Goal: Navigation & Orientation: Find specific page/section

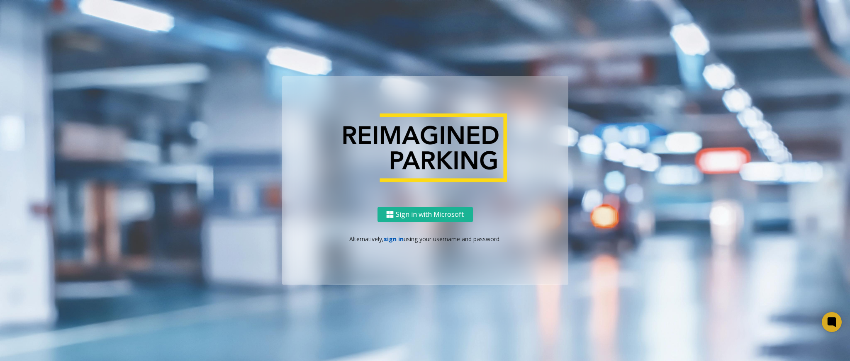
click at [388, 235] on link "sign in" at bounding box center [394, 239] width 20 height 8
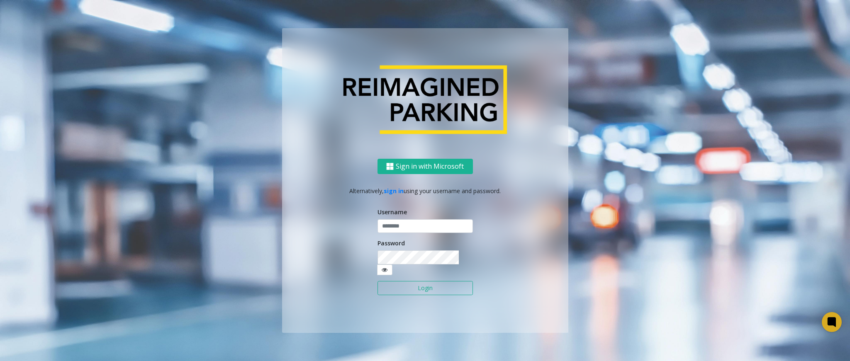
click at [396, 224] on div "Username" at bounding box center [424, 221] width 95 height 26
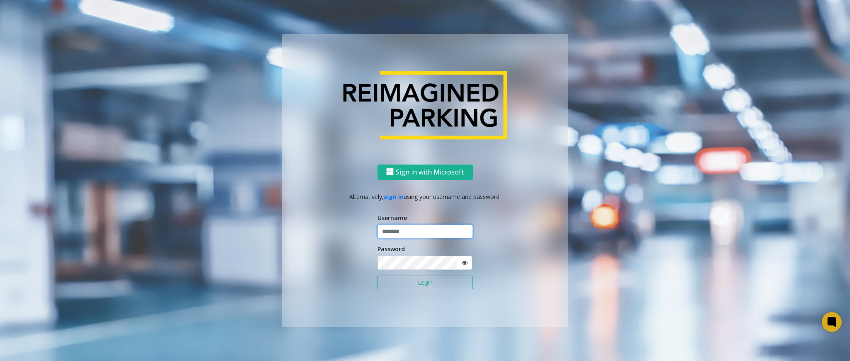
click at [397, 226] on input "text" at bounding box center [424, 232] width 95 height 14
type input "******"
click at [377, 276] on button "Login" at bounding box center [424, 283] width 95 height 14
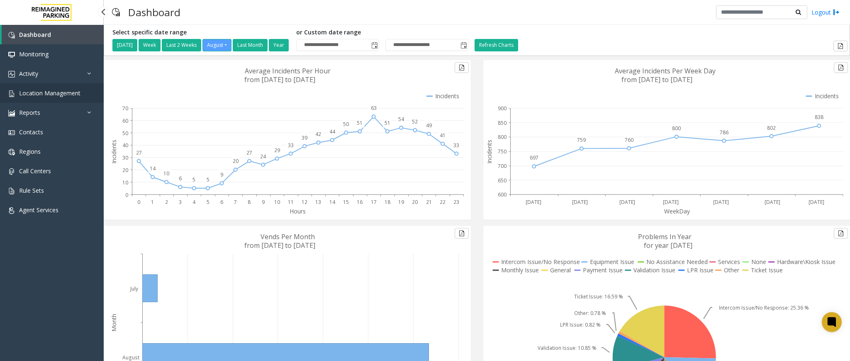
click at [91, 96] on link "Location Management" at bounding box center [52, 92] width 104 height 19
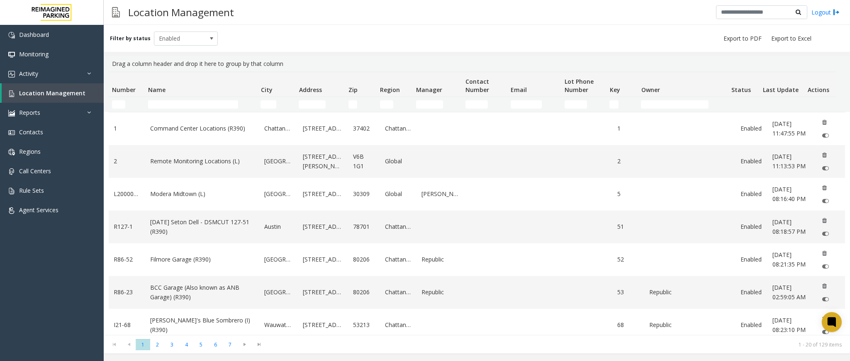
click at [474, 19] on div "Location Management Logout" at bounding box center [477, 12] width 746 height 25
click at [180, 103] on input "Name Filter" at bounding box center [193, 104] width 90 height 8
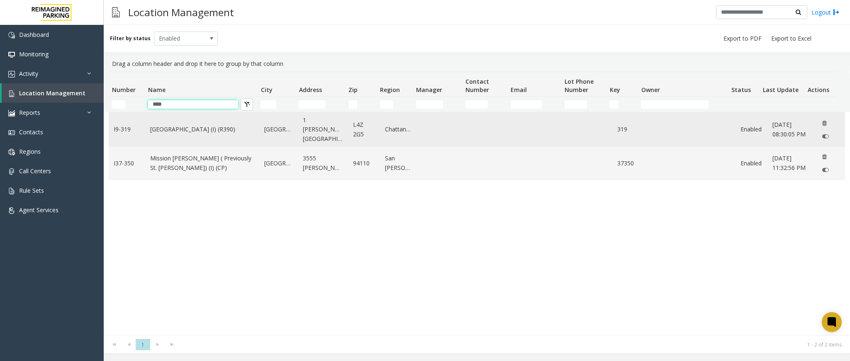
type input "****"
click at [179, 125] on link "[GEOGRAPHIC_DATA] (I) (R390)" at bounding box center [202, 129] width 104 height 9
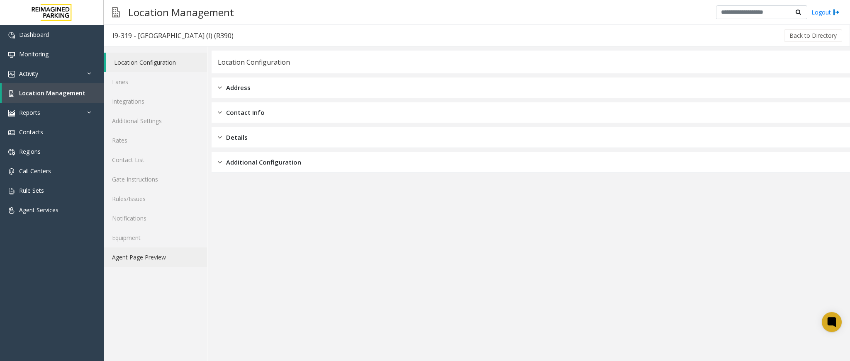
click at [161, 255] on link "Agent Page Preview" at bounding box center [155, 257] width 103 height 19
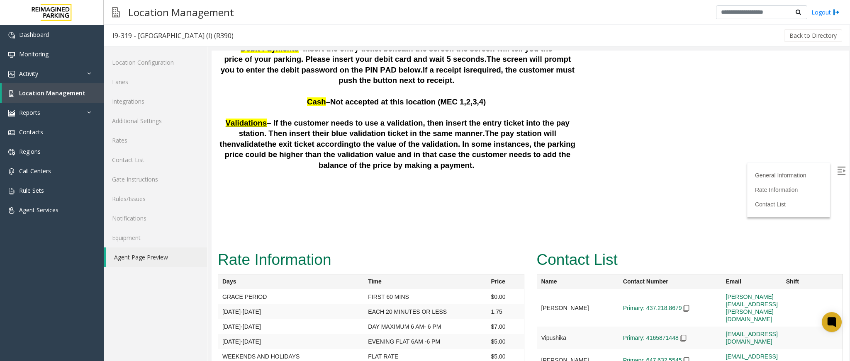
scroll to position [2265, 0]
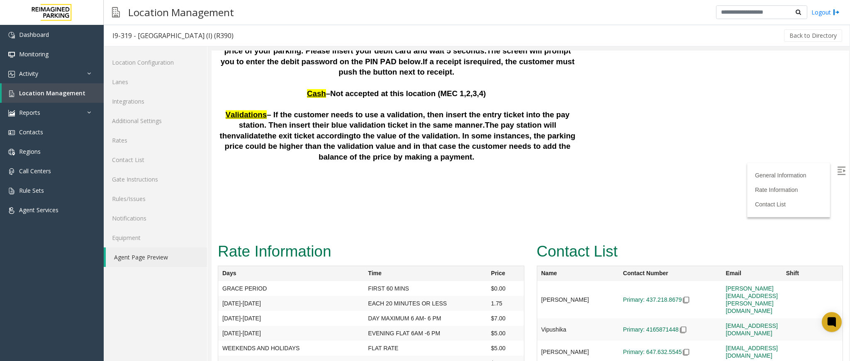
click at [311, 225] on p at bounding box center [397, 230] width 359 height 11
click at [71, 95] on span "Location Management" at bounding box center [52, 93] width 66 height 8
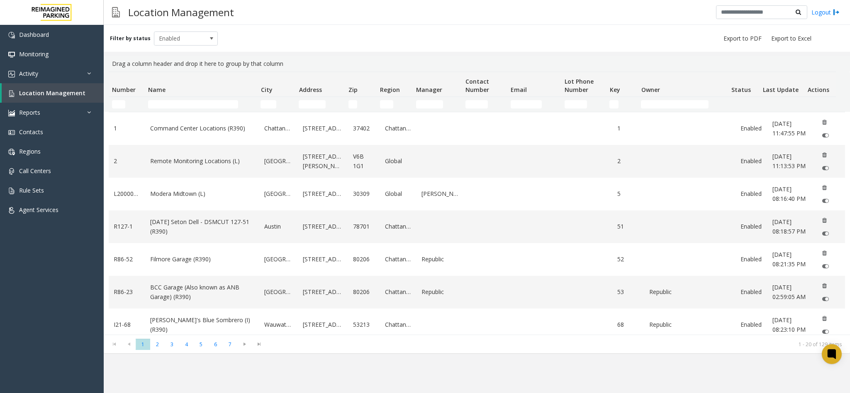
drag, startPoint x: 0, startPoint y: 0, endPoint x: 208, endPoint y: 98, distance: 229.8
click at [208, 98] on td "Name Filter" at bounding box center [201, 104] width 112 height 15
click at [208, 102] on input "Name Filter" at bounding box center [193, 104] width 90 height 8
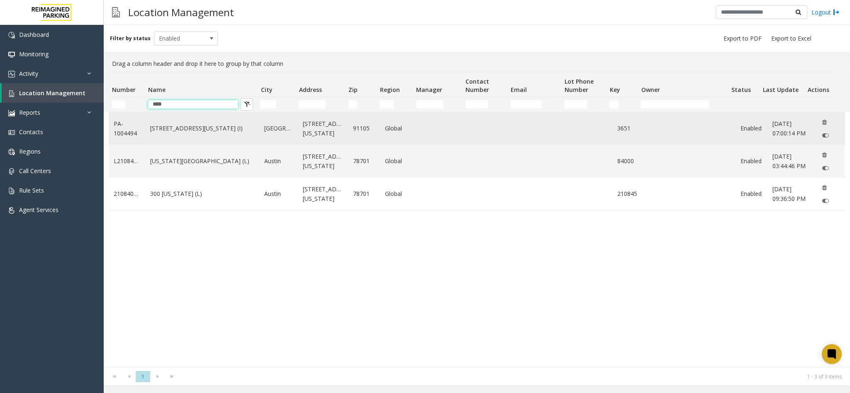
type input "****"
click at [194, 131] on link "[STREET_ADDRESS][US_STATE] (I)" at bounding box center [202, 128] width 104 height 9
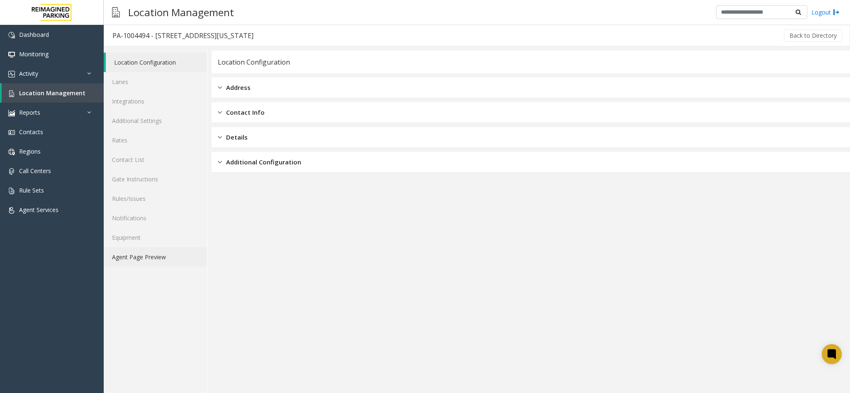
click at [171, 254] on link "Agent Page Preview" at bounding box center [155, 257] width 103 height 19
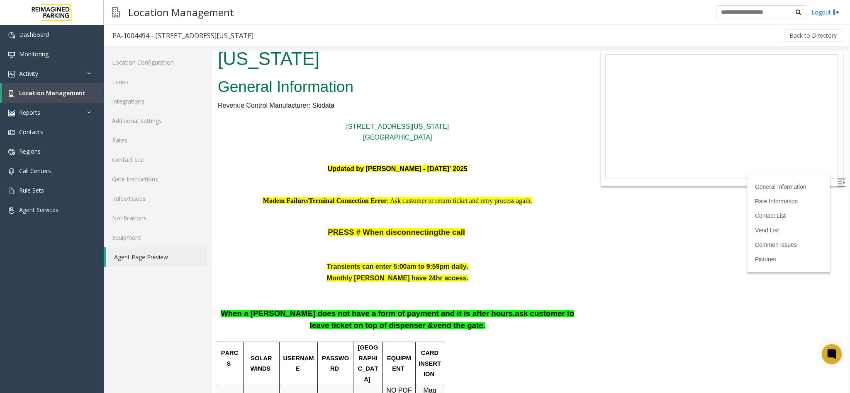
scroll to position [62, 0]
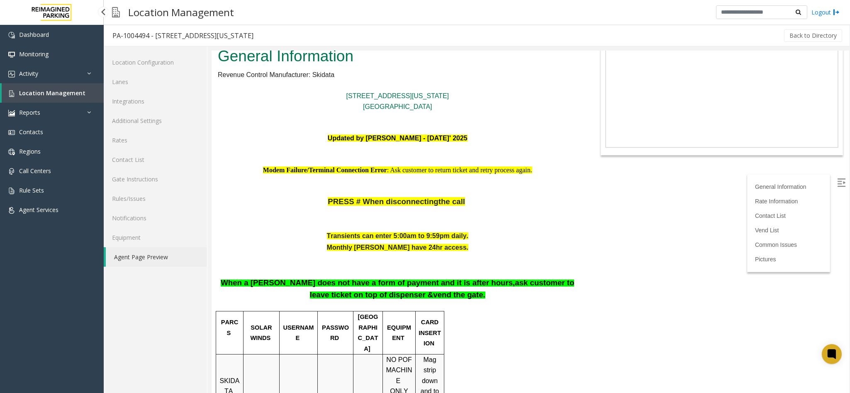
click at [54, 91] on span "Location Management" at bounding box center [52, 93] width 66 height 8
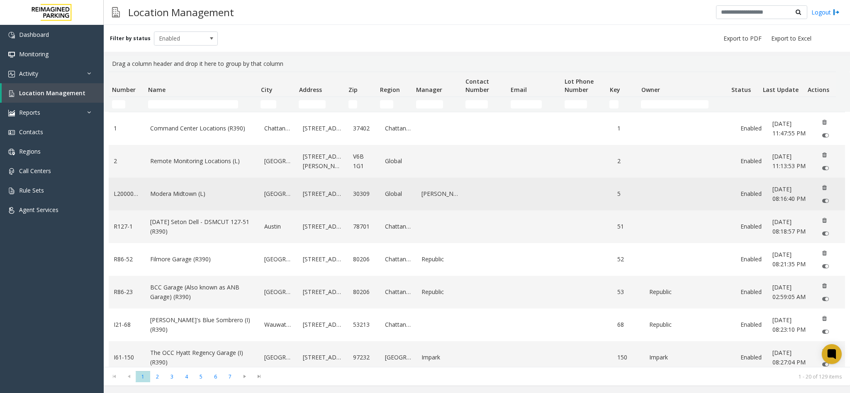
click at [166, 197] on link "Modera Midtown (L)" at bounding box center [202, 193] width 104 height 9
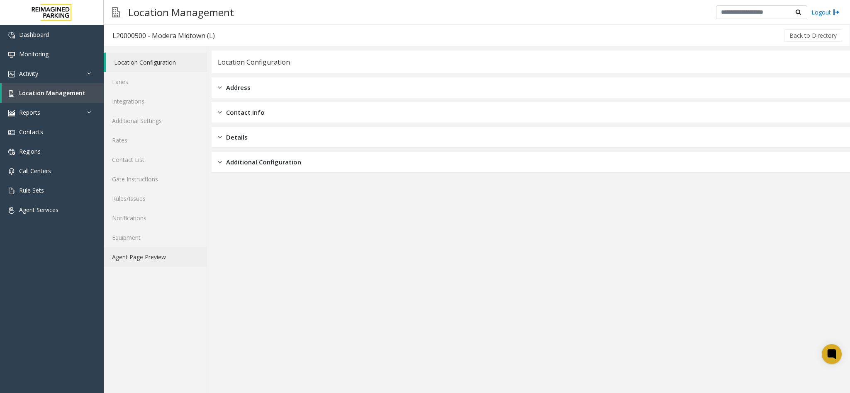
click at [155, 255] on link "Agent Page Preview" at bounding box center [155, 257] width 103 height 19
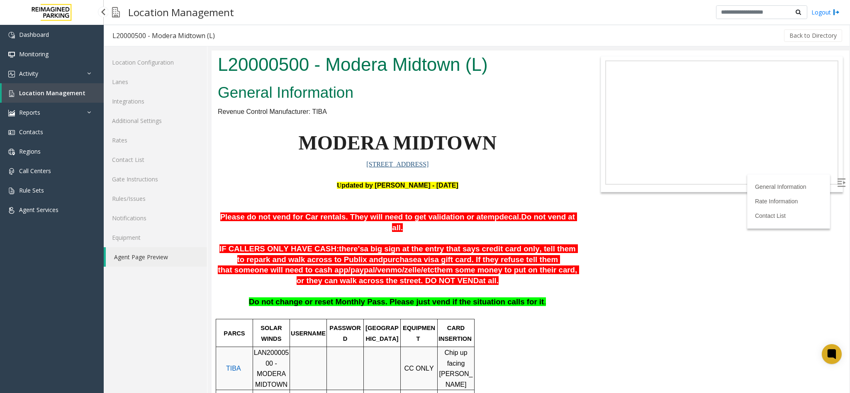
click at [47, 90] on span "Location Management" at bounding box center [52, 93] width 66 height 8
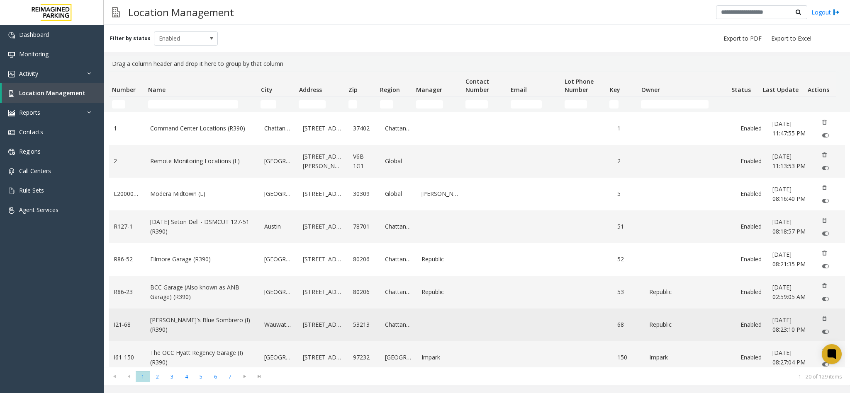
click at [211, 337] on td "[PERSON_NAME]'s Blue Sombrero (I) (R390)" at bounding box center [202, 325] width 114 height 33
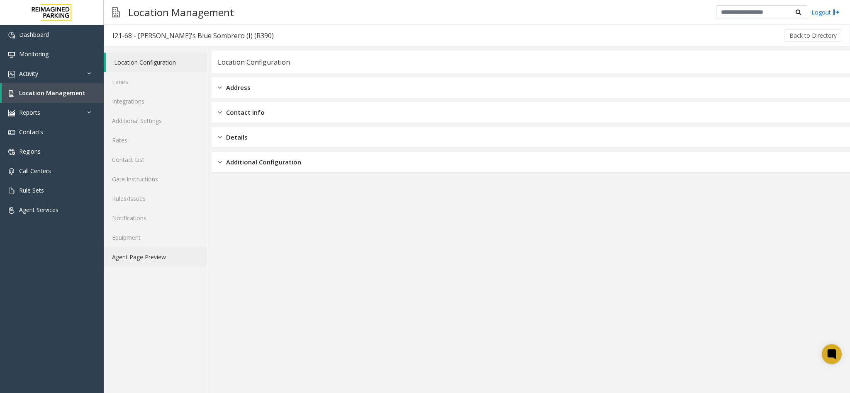
click at [170, 263] on link "Agent Page Preview" at bounding box center [155, 257] width 103 height 19
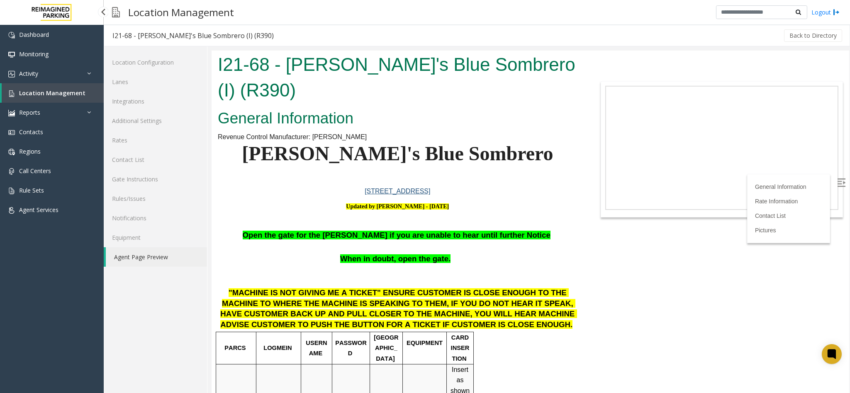
click at [53, 89] on span "Location Management" at bounding box center [52, 93] width 66 height 8
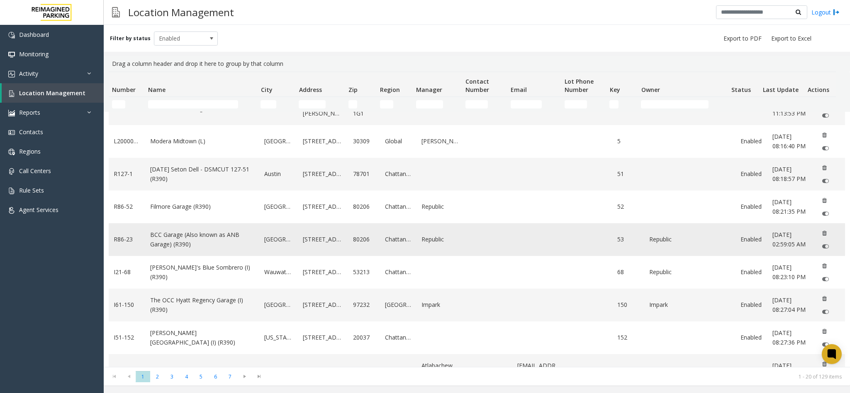
scroll to position [249, 0]
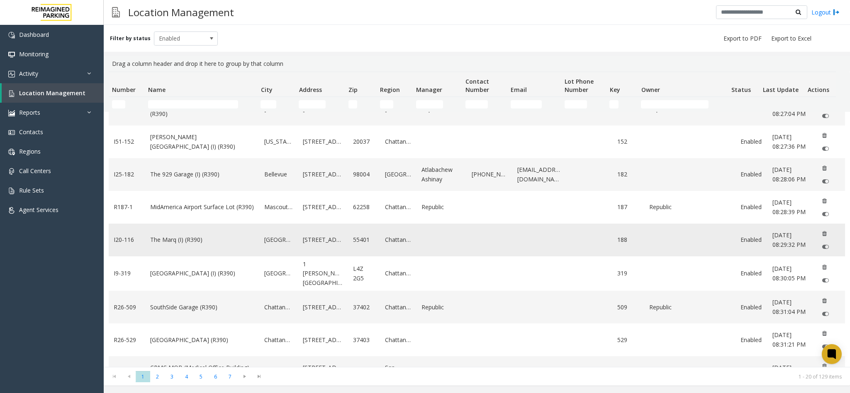
click at [193, 245] on link "The Marq (I) (R390)" at bounding box center [202, 239] width 104 height 9
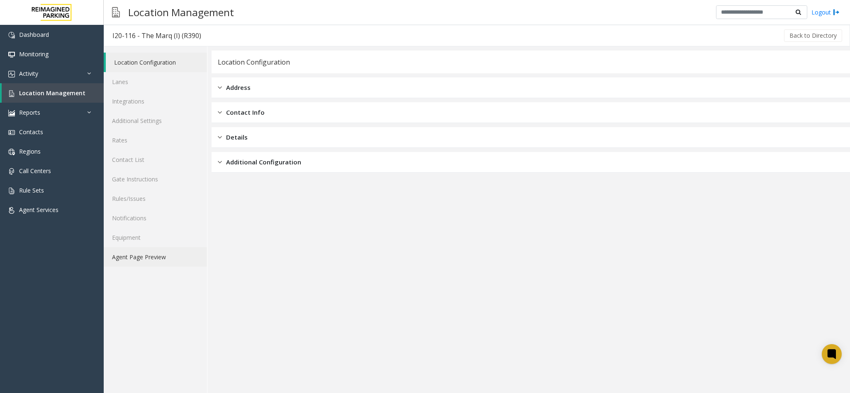
click at [170, 259] on link "Agent Page Preview" at bounding box center [155, 257] width 103 height 19
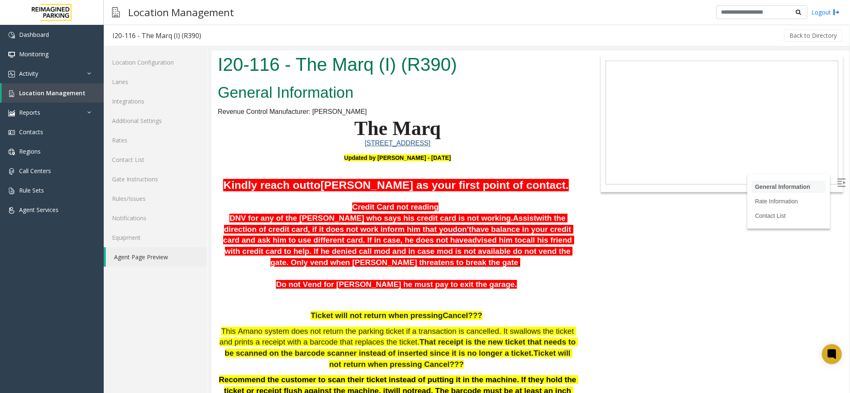
click at [764, 184] on link "General Information" at bounding box center [782, 187] width 55 height 7
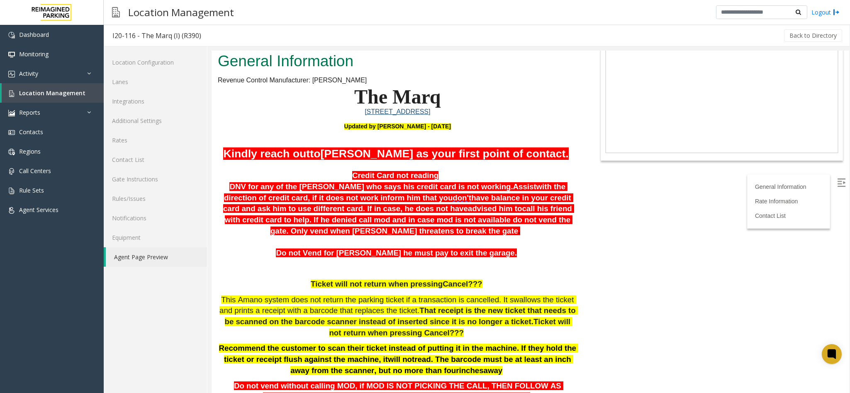
click at [835, 177] on label at bounding box center [841, 183] width 12 height 12
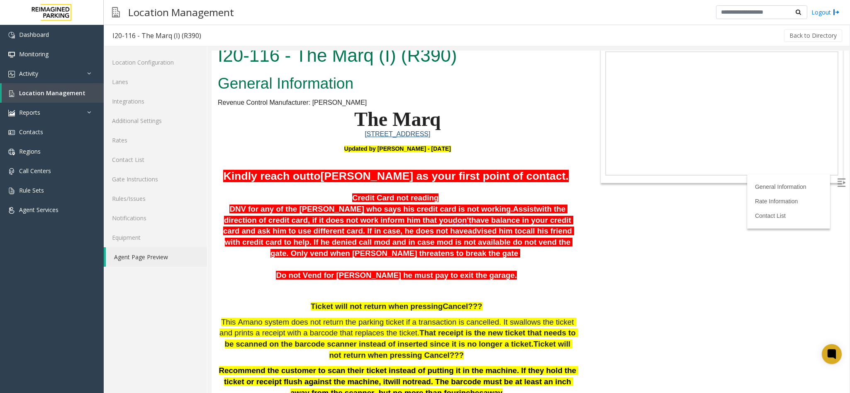
scroll to position [0, 0]
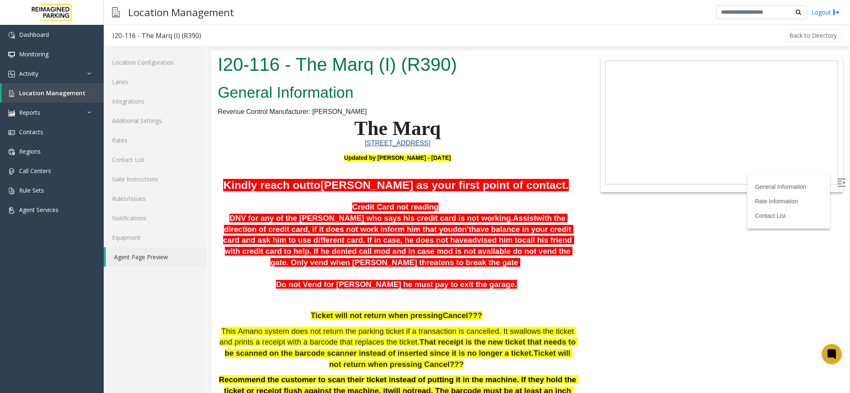
click at [605, 66] on iframe at bounding box center [721, 123] width 233 height 124
drag, startPoint x: 601, startPoint y: 65, endPoint x: 627, endPoint y: 252, distance: 189.3
click at [627, 252] on body "I20-116 - The Marq (I) (R390) General Information Revenue Control Manufacturer:…" at bounding box center [529, 222] width 637 height 343
click at [173, 257] on link "Agent Page Preview" at bounding box center [156, 257] width 101 height 19
click at [824, 8] on link "Logout" at bounding box center [825, 12] width 28 height 9
